Goal: Share content: Share content

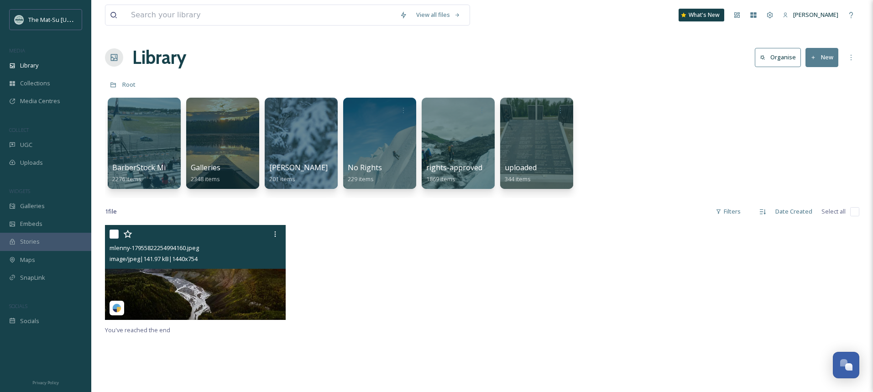
click at [213, 287] on img at bounding box center [195, 272] width 181 height 95
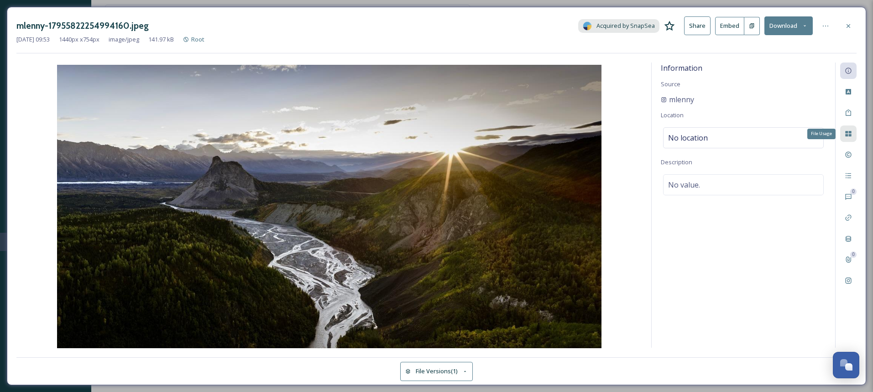
click at [849, 134] on icon at bounding box center [848, 133] width 7 height 7
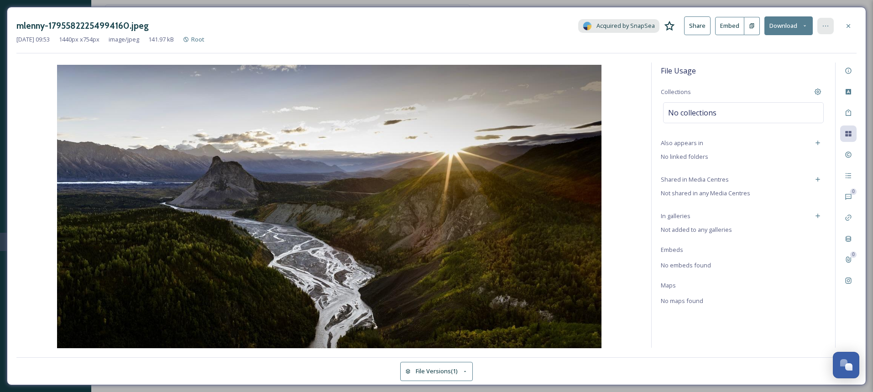
click at [829, 27] on div at bounding box center [825, 26] width 16 height 16
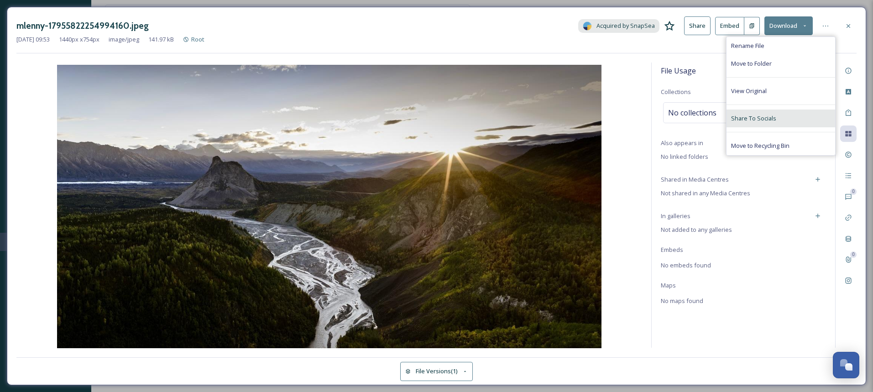
click at [759, 118] on span "Share To Socials" at bounding box center [753, 118] width 45 height 9
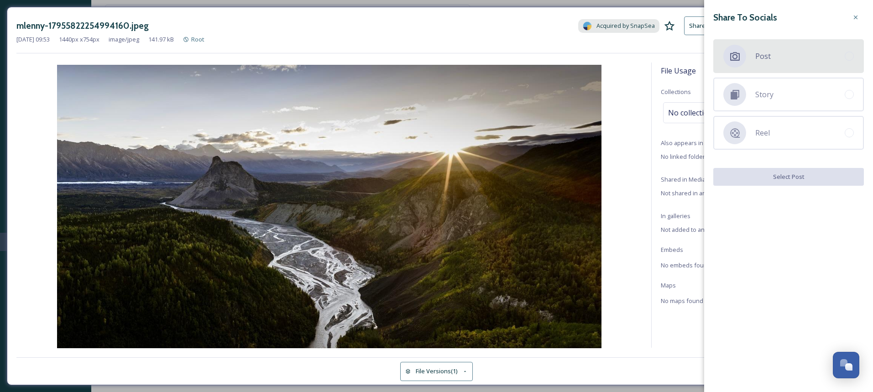
click at [851, 57] on div at bounding box center [849, 56] width 9 height 9
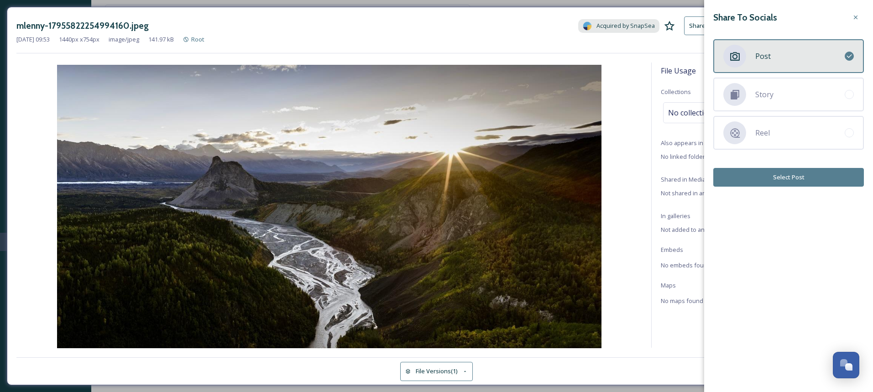
click at [790, 180] on button "Select Post" at bounding box center [788, 177] width 151 height 19
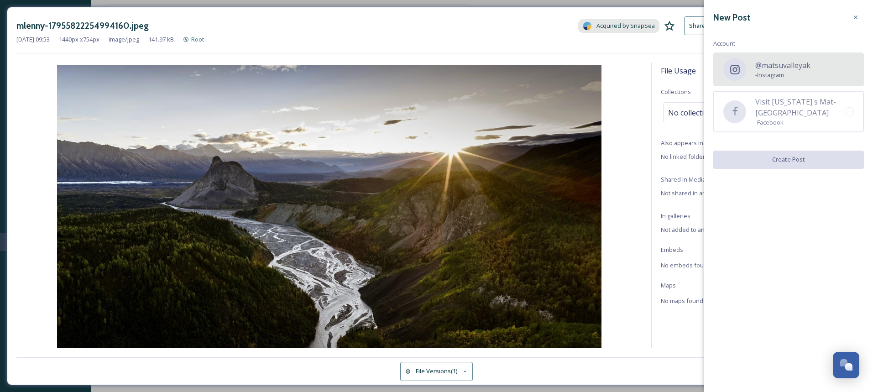
click at [848, 69] on div at bounding box center [849, 69] width 9 height 9
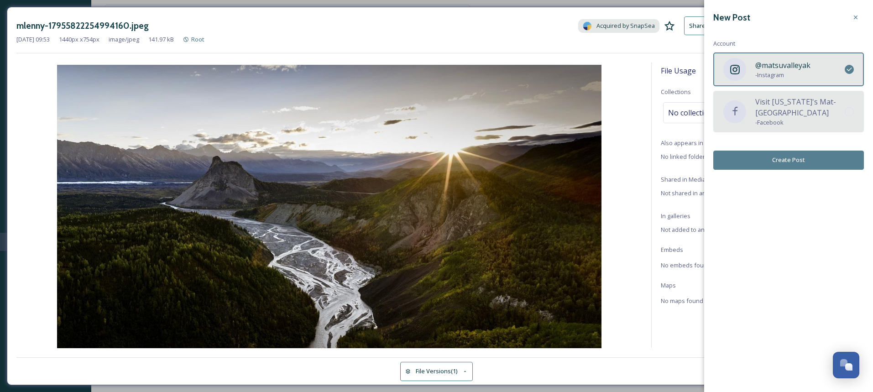
click at [851, 113] on div at bounding box center [849, 111] width 9 height 9
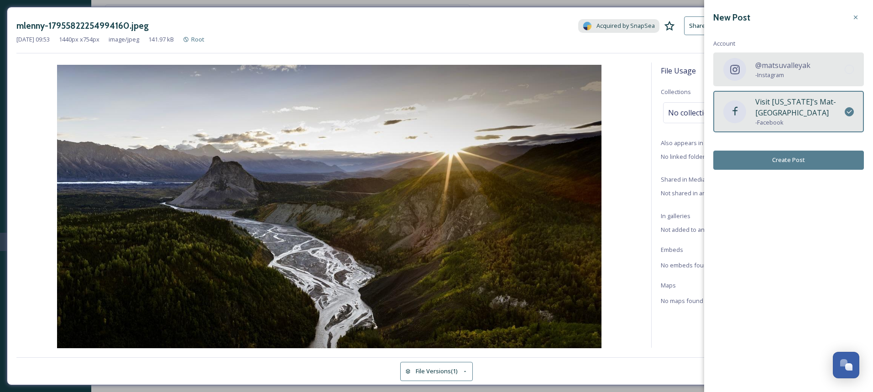
click at [849, 71] on div at bounding box center [849, 69] width 9 height 9
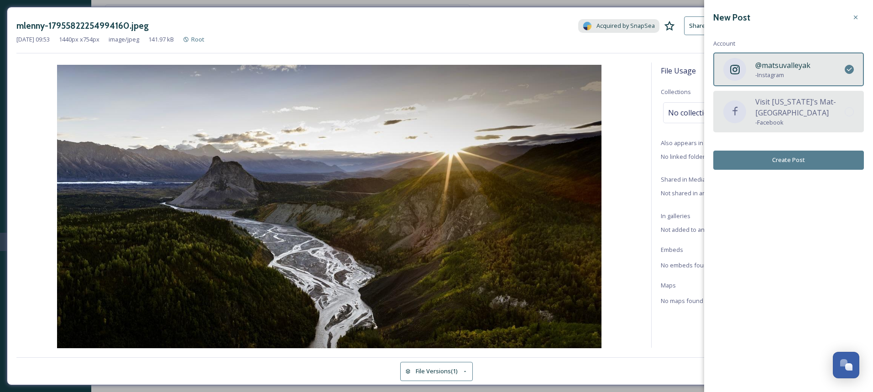
click at [850, 114] on div at bounding box center [849, 111] width 9 height 9
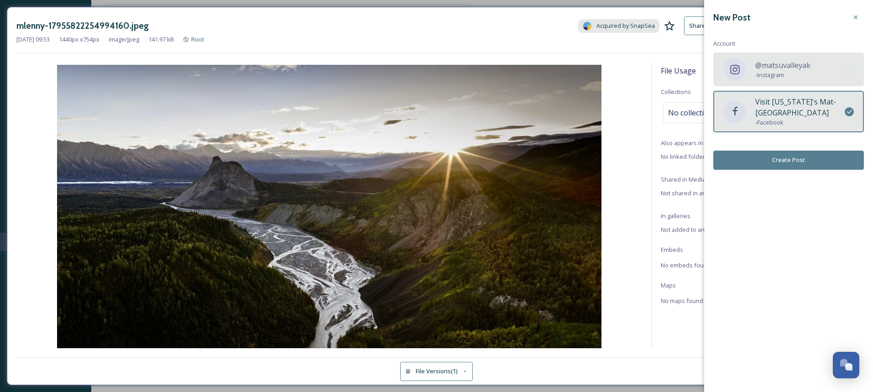
click at [847, 68] on div at bounding box center [849, 69] width 9 height 9
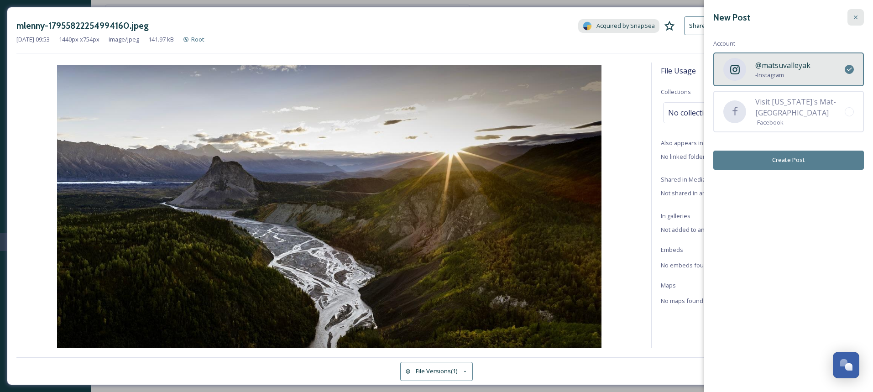
click at [857, 17] on icon at bounding box center [855, 17] width 7 height 7
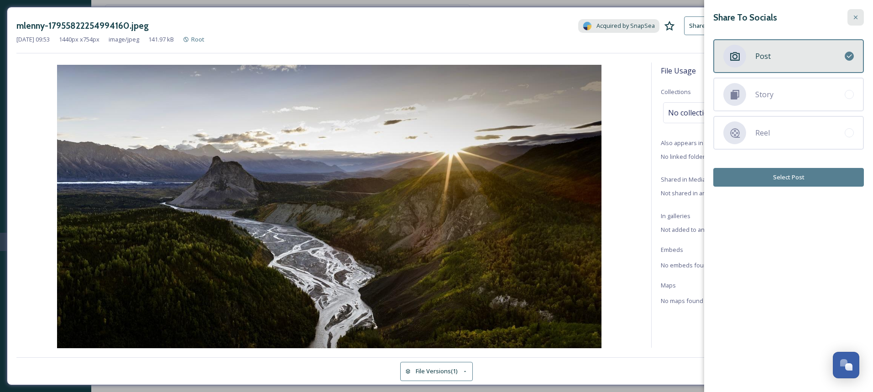
click at [856, 18] on icon at bounding box center [856, 18] width 4 height 4
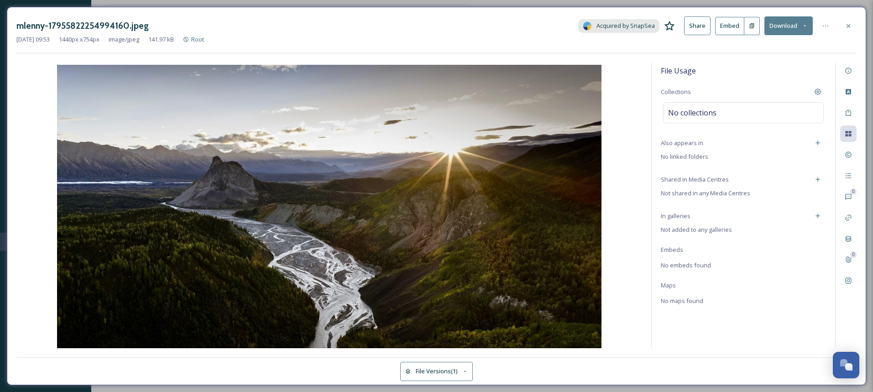
click at [790, 26] on button "Download" at bounding box center [788, 25] width 48 height 19
click at [756, 66] on span "Download Medium (1080 x 566)" at bounding box center [765, 64] width 84 height 9
